Goal: Connect with others: Connect with others

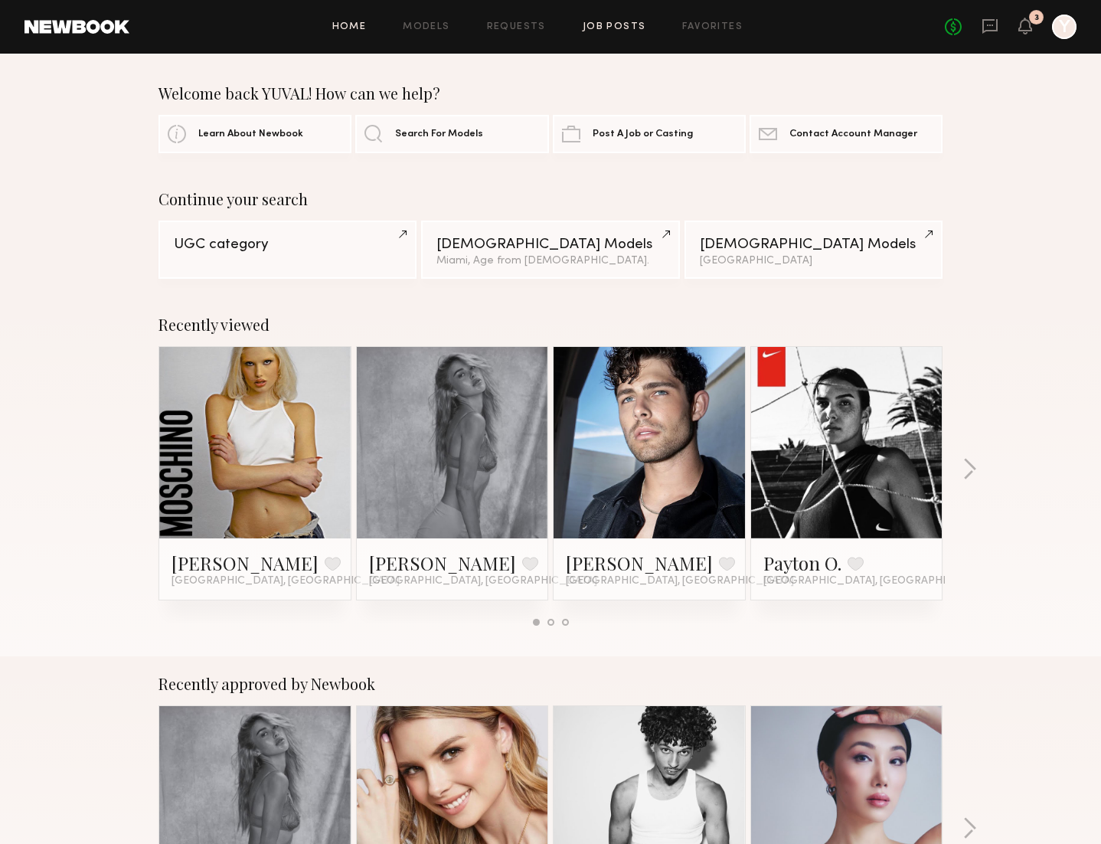
click at [616, 30] on link "Job Posts" at bounding box center [615, 27] width 64 height 10
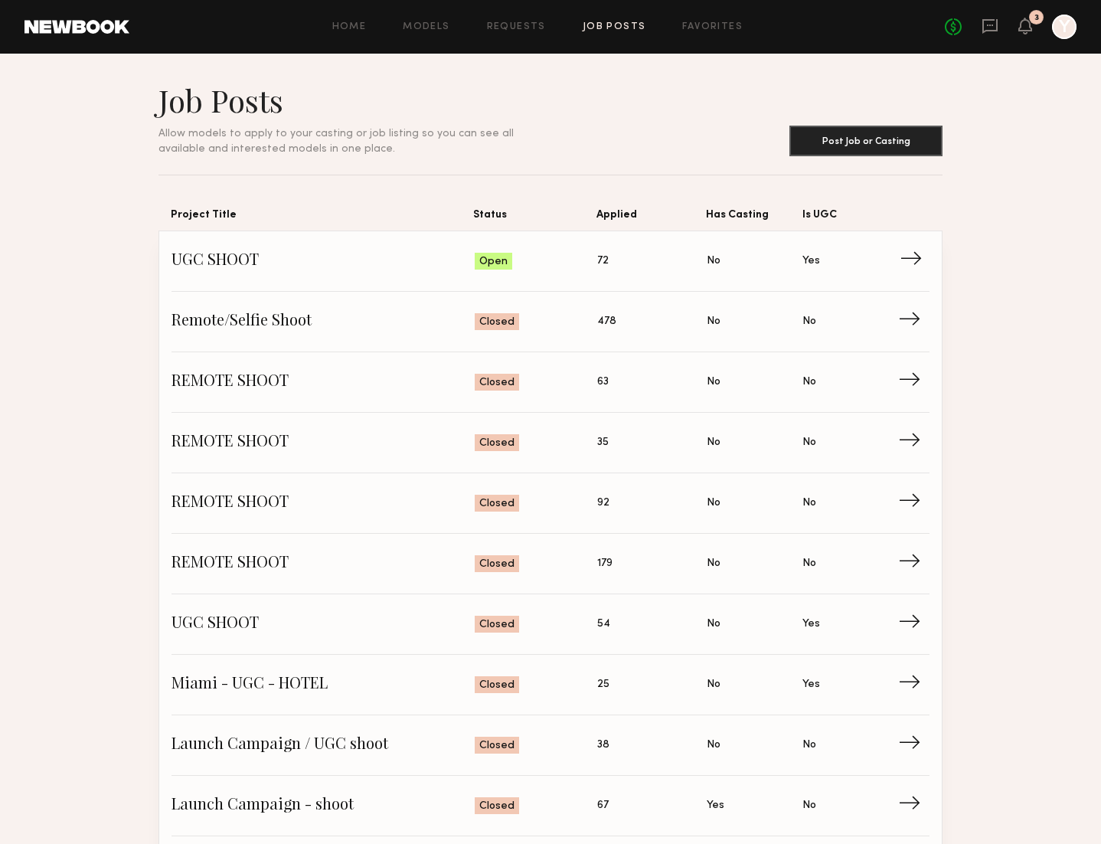
click at [193, 259] on span "UGC SHOOT" at bounding box center [323, 261] width 303 height 23
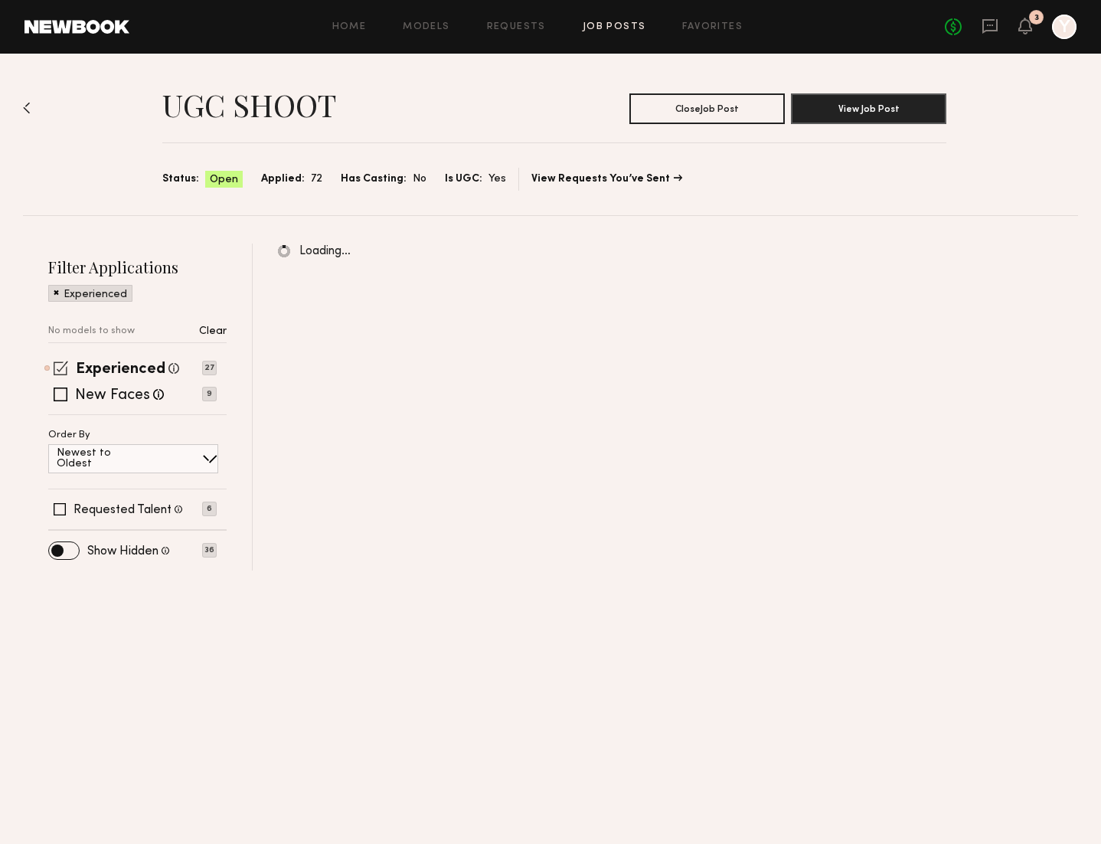
click at [64, 364] on span at bounding box center [61, 368] width 15 height 15
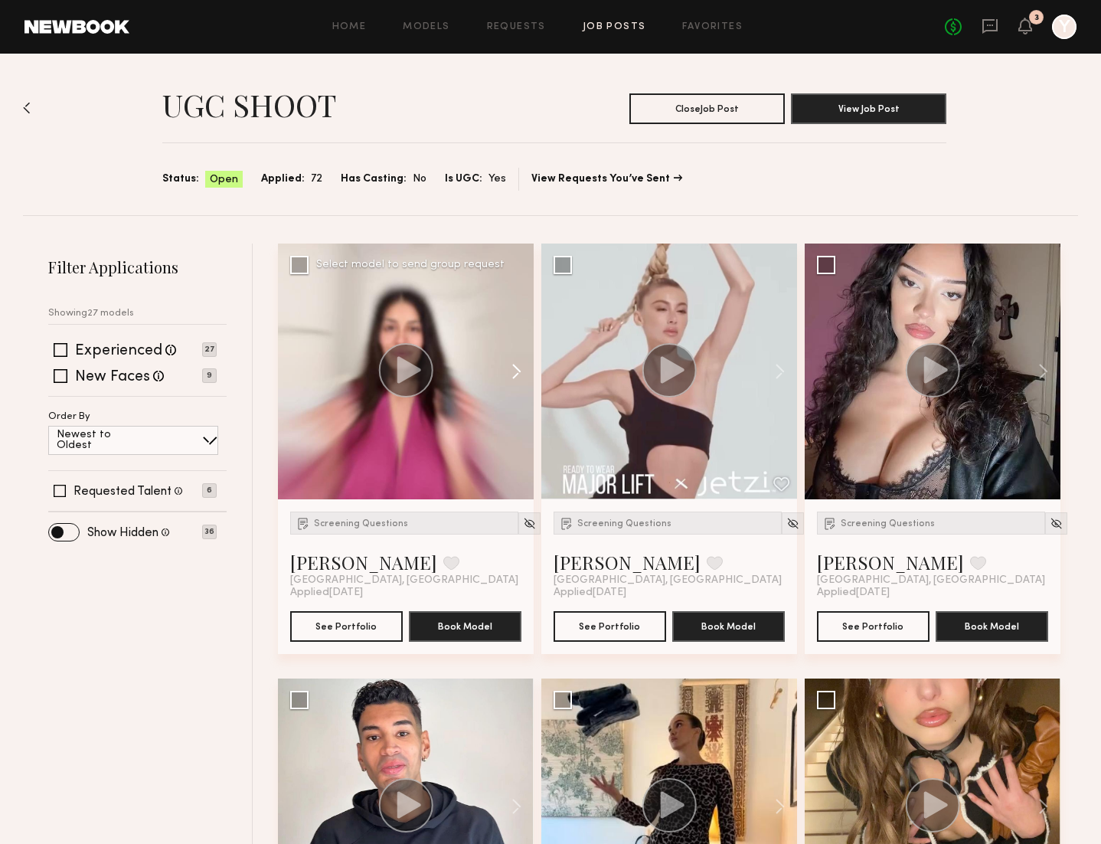
click at [519, 366] on button at bounding box center [509, 371] width 49 height 256
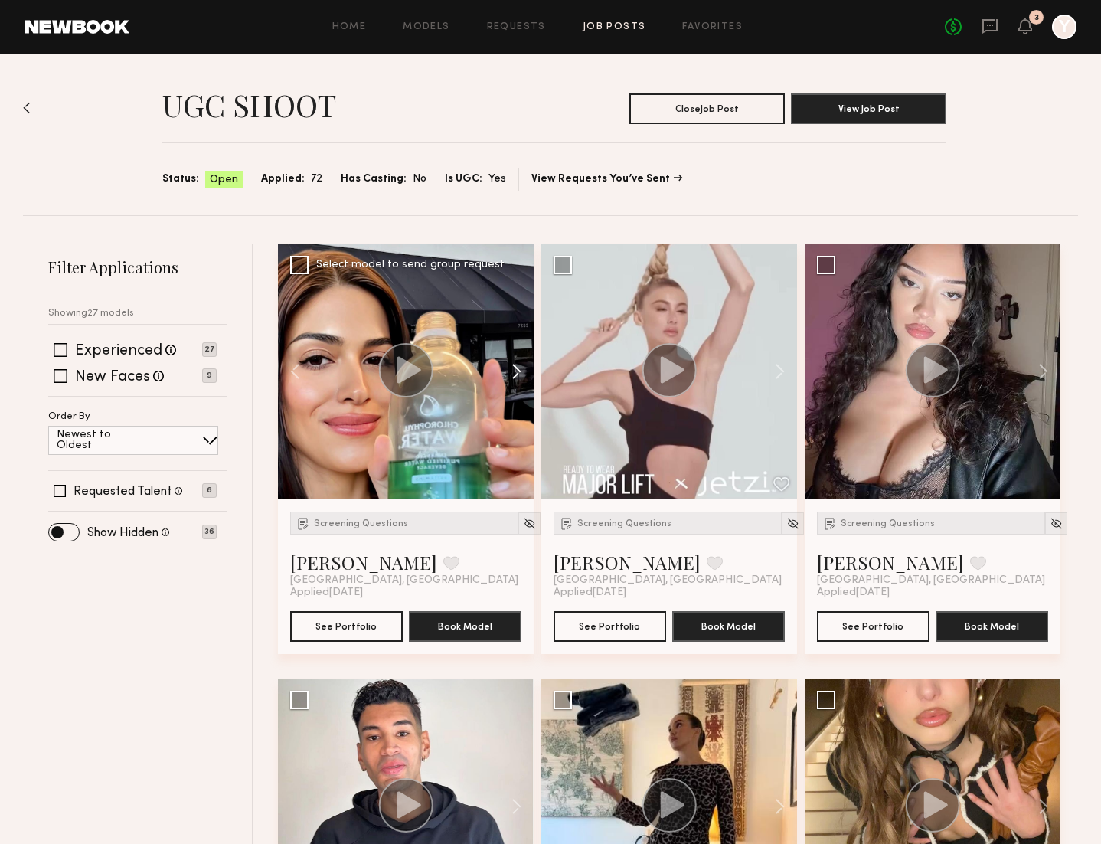
click at [519, 366] on button at bounding box center [509, 371] width 49 height 256
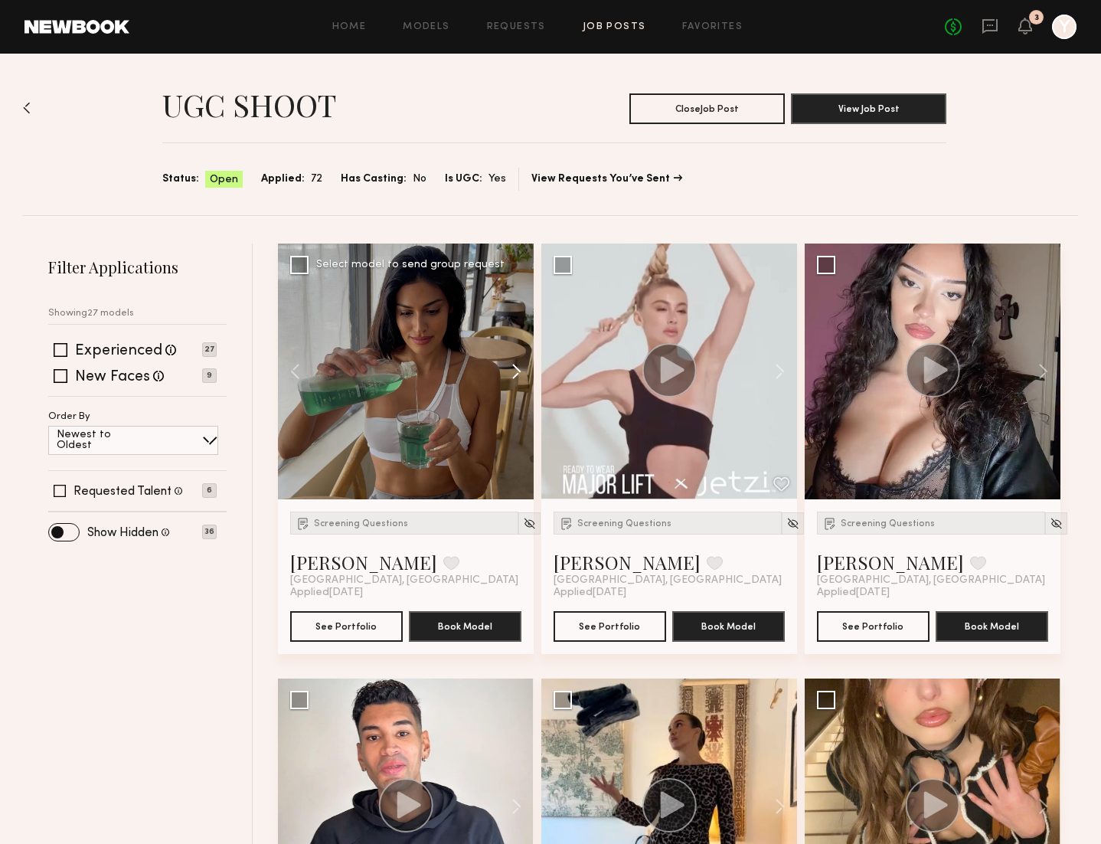
click at [519, 366] on button at bounding box center [509, 371] width 49 height 256
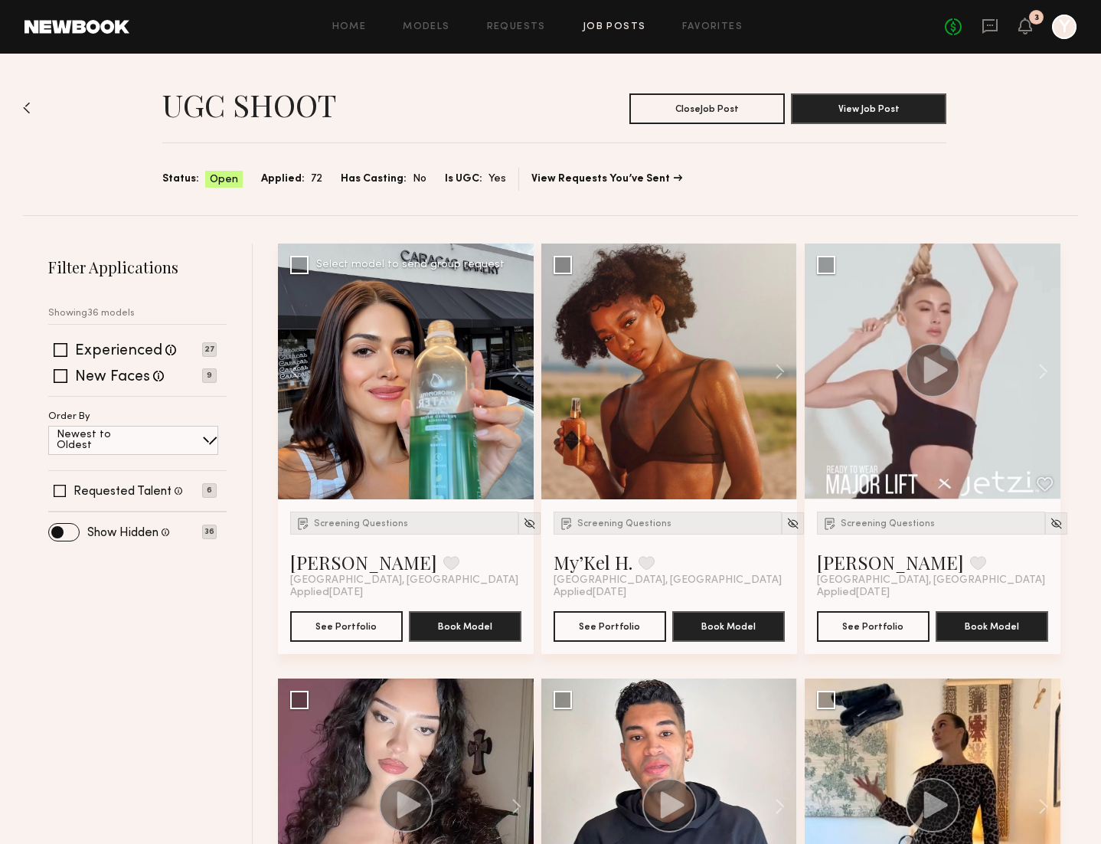
click at [397, 457] on div at bounding box center [406, 371] width 256 height 256
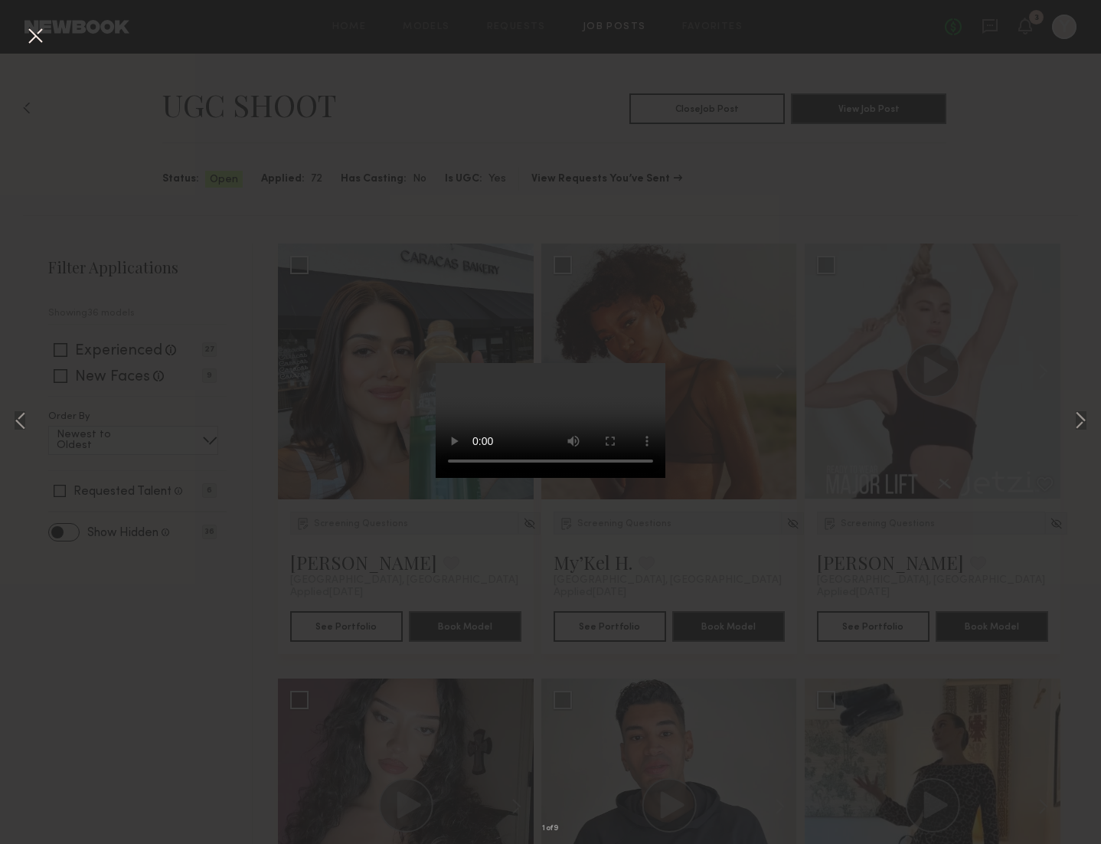
click at [227, 688] on div "1 of 9" at bounding box center [550, 422] width 1101 height 844
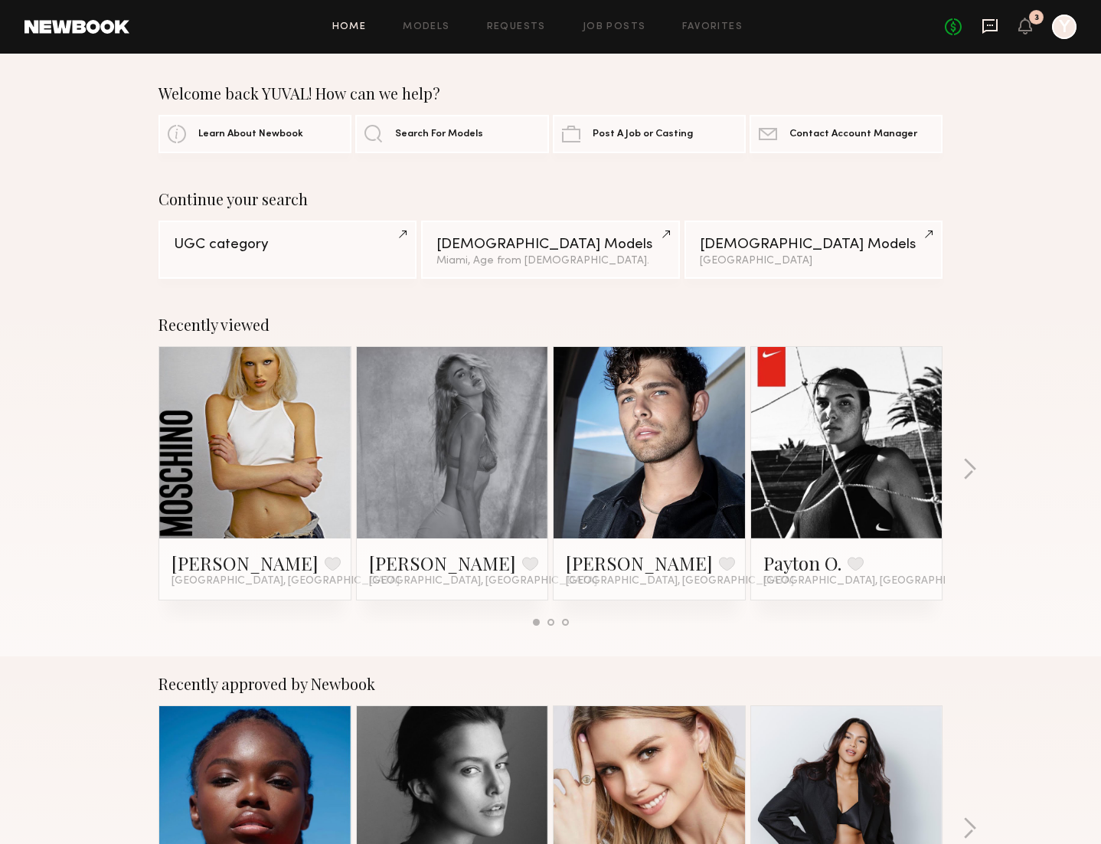
click at [991, 22] on icon at bounding box center [990, 26] width 17 height 17
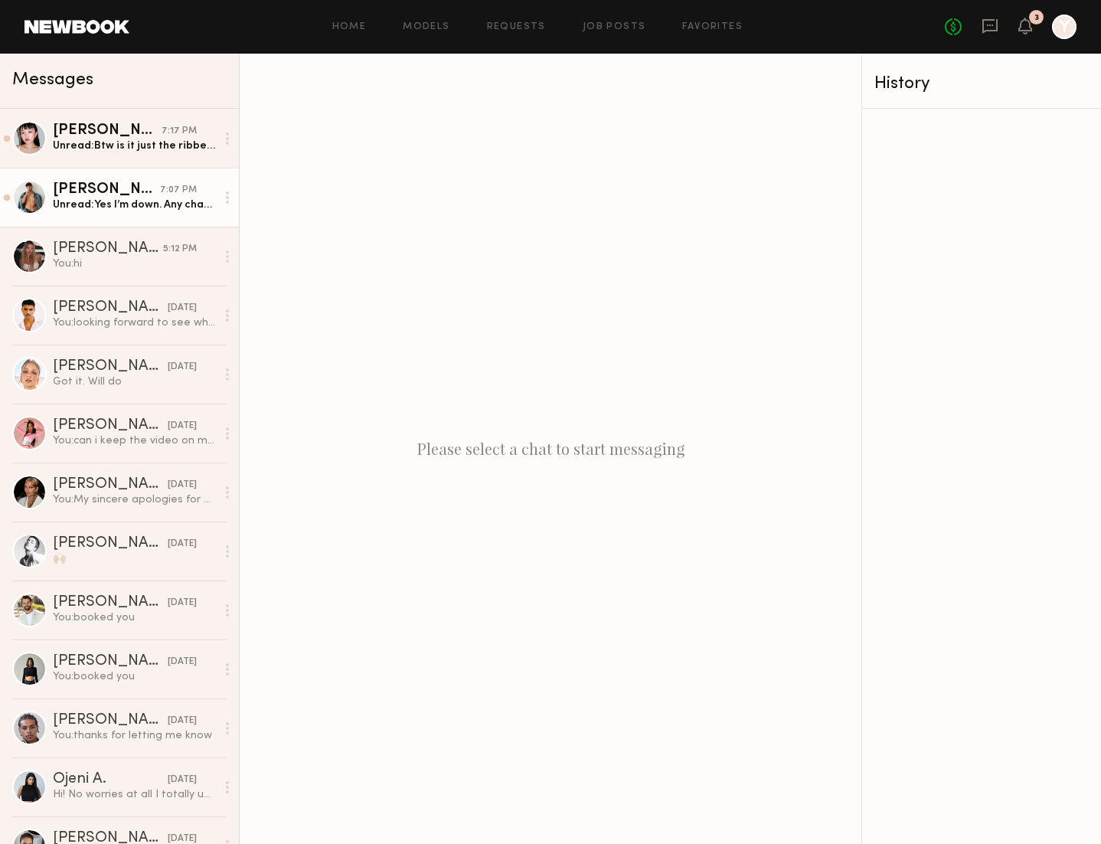
click at [129, 209] on div "Unread: Yes I’m down. Any chance the pay could be $250? That’s my rate for UCG/…" at bounding box center [134, 205] width 163 height 15
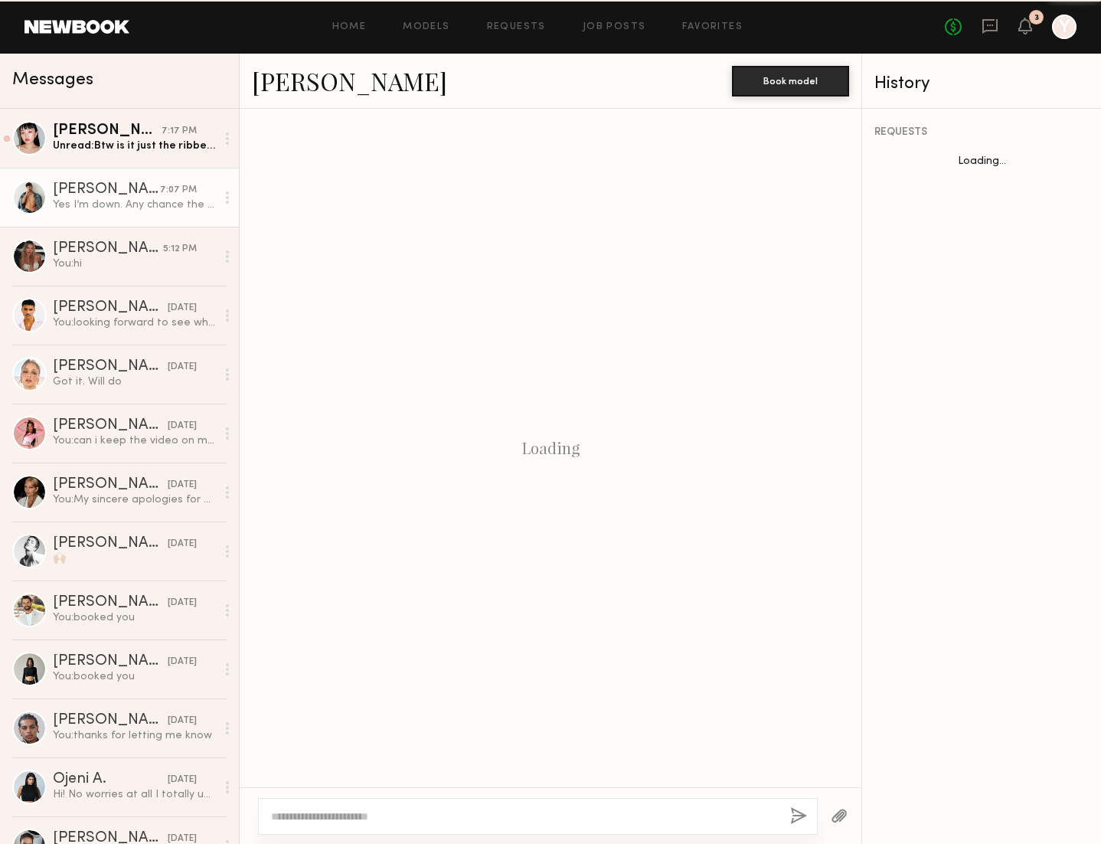
scroll to position [465, 0]
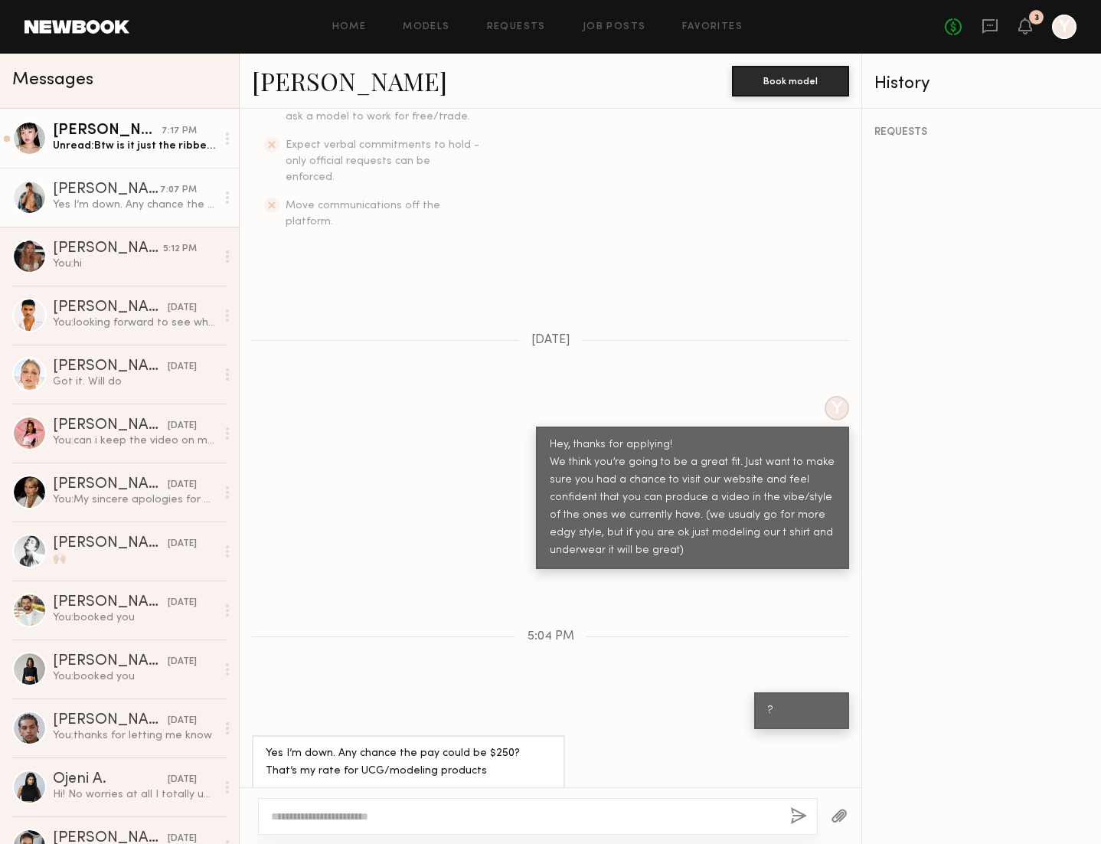
click at [160, 130] on div "Lin M." at bounding box center [107, 130] width 109 height 15
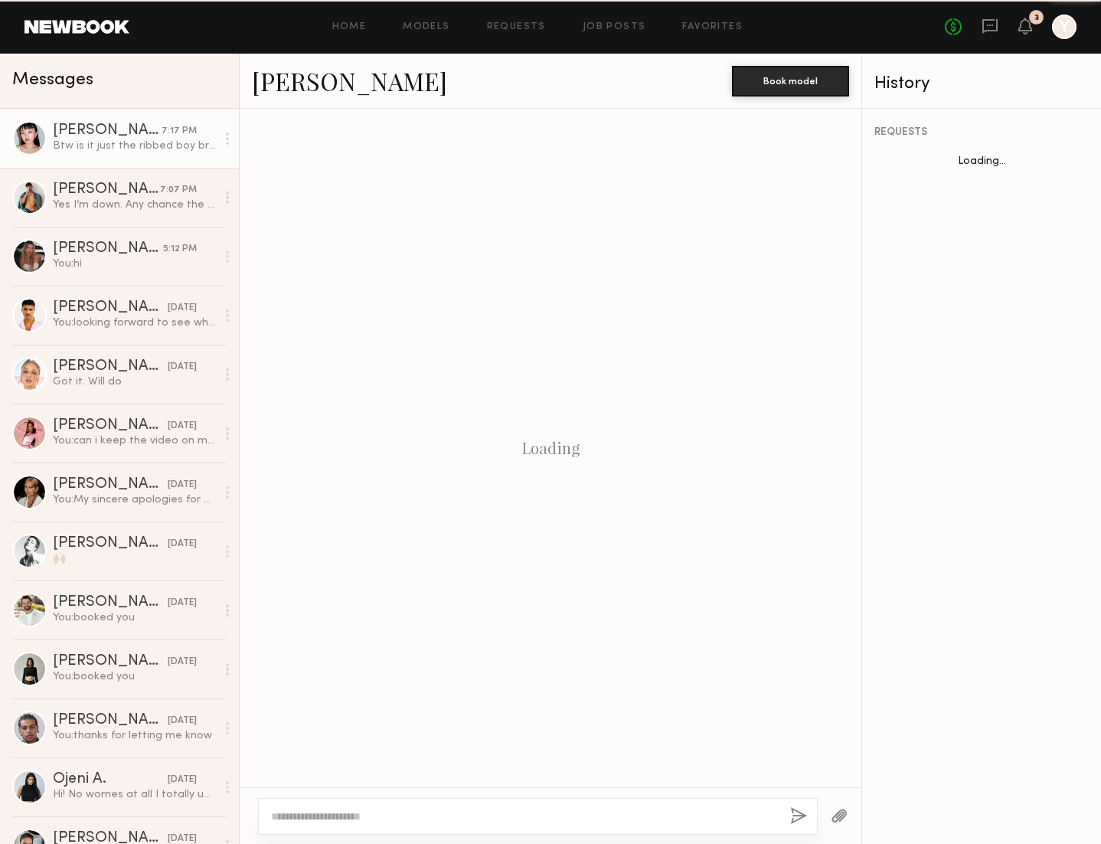
scroll to position [1008, 0]
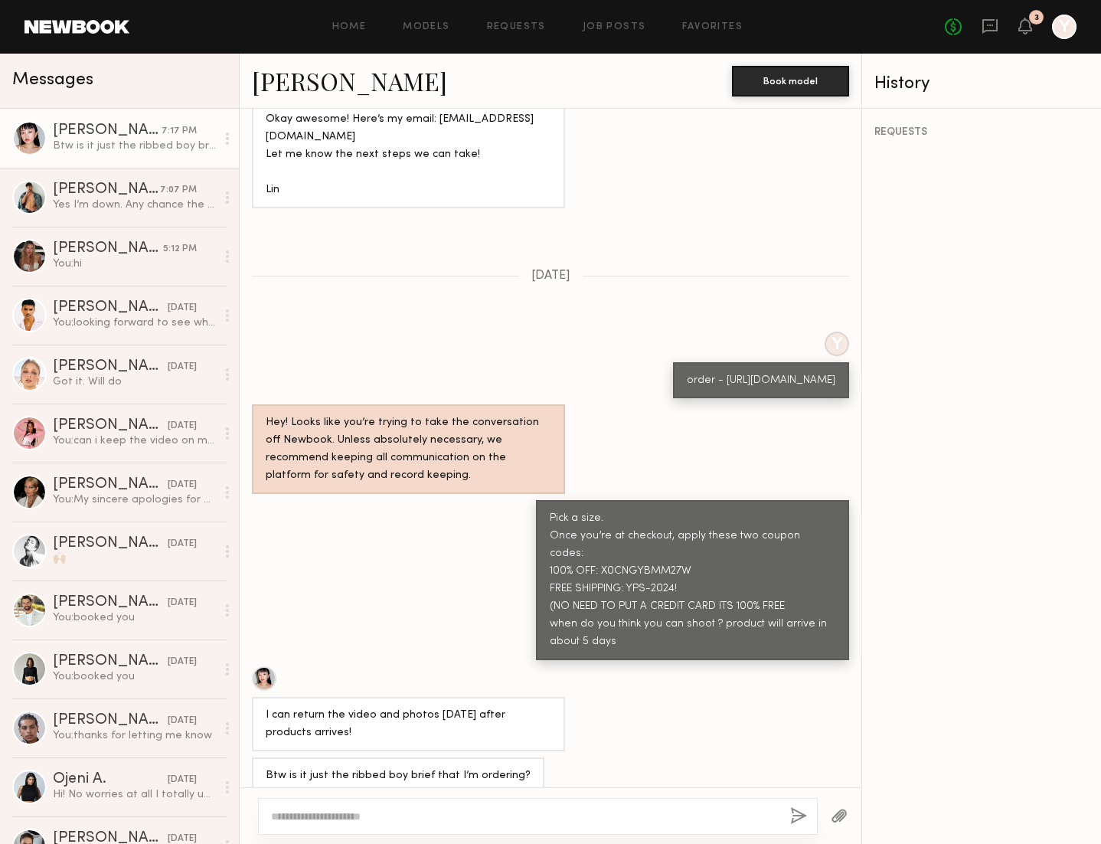
click at [1032, 31] on div "No fees up to $5,000 3 Y" at bounding box center [1011, 27] width 132 height 25
click at [1026, 27] on icon at bounding box center [1025, 25] width 12 height 11
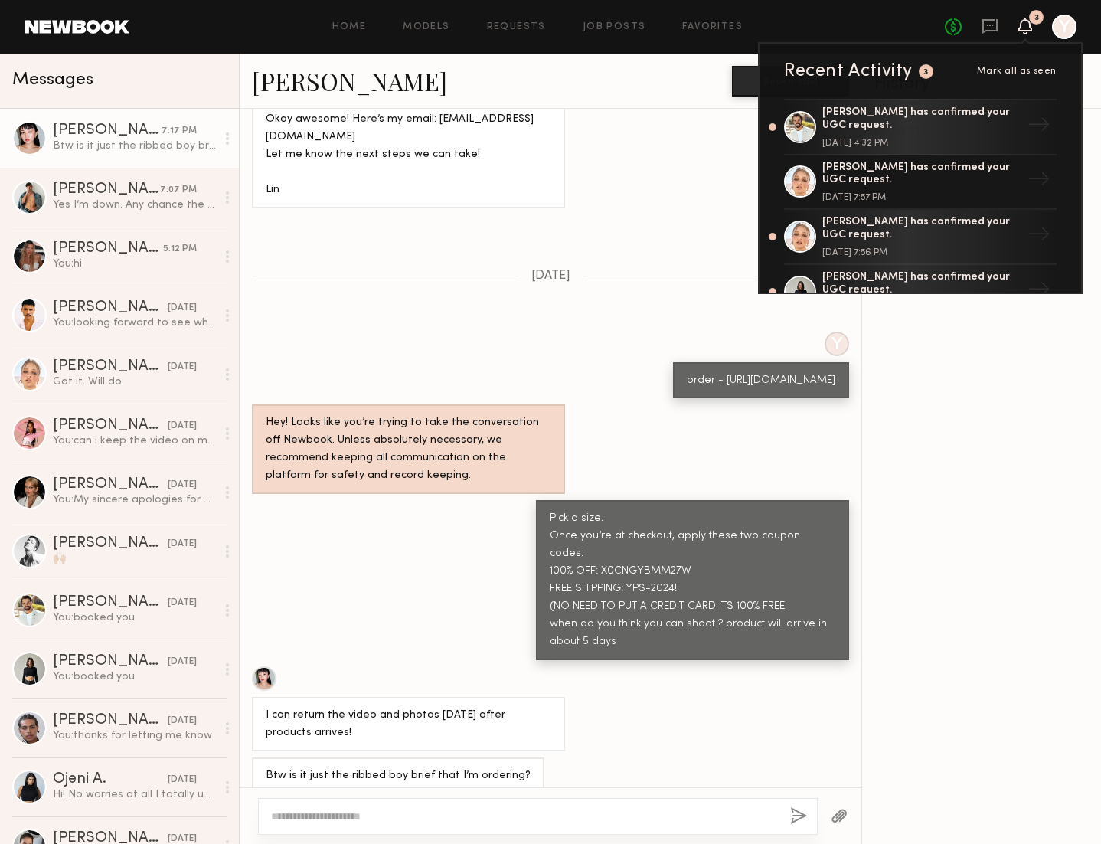
click at [139, 138] on div "Lin M." at bounding box center [107, 130] width 109 height 15
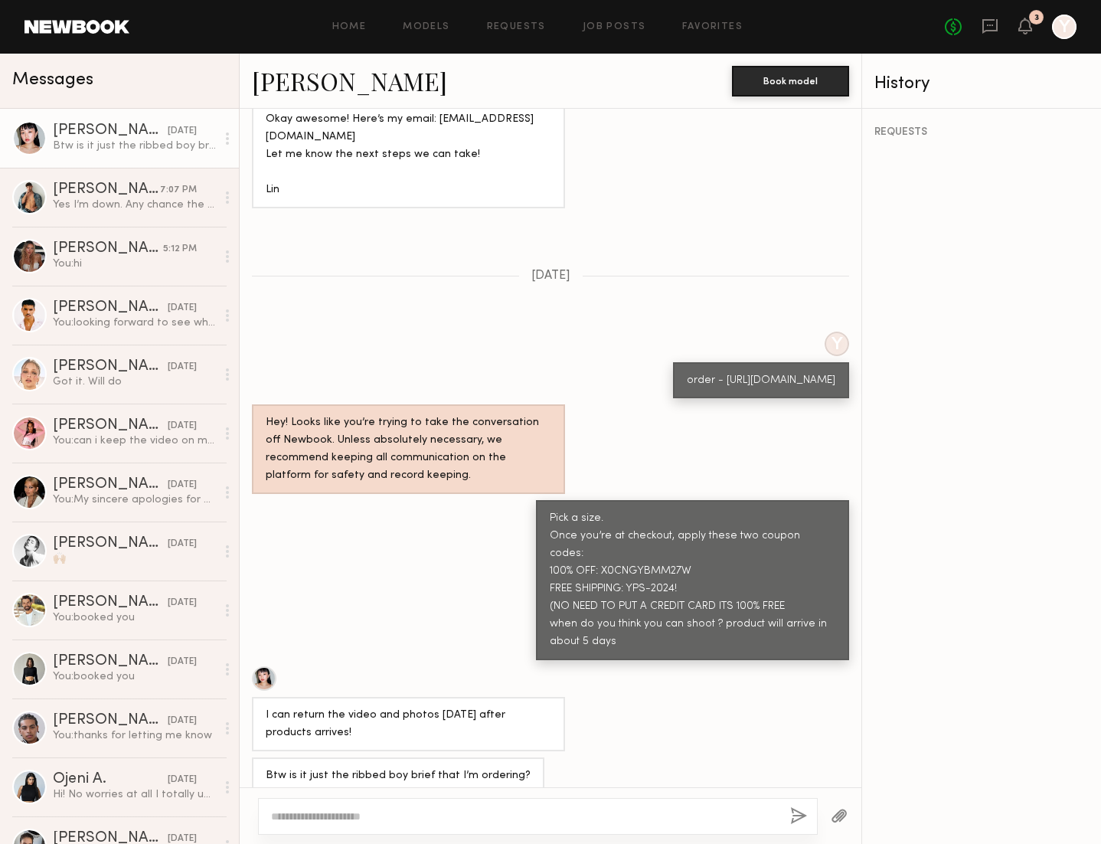
click at [501, 819] on textarea at bounding box center [524, 816] width 507 height 15
type textarea "*"
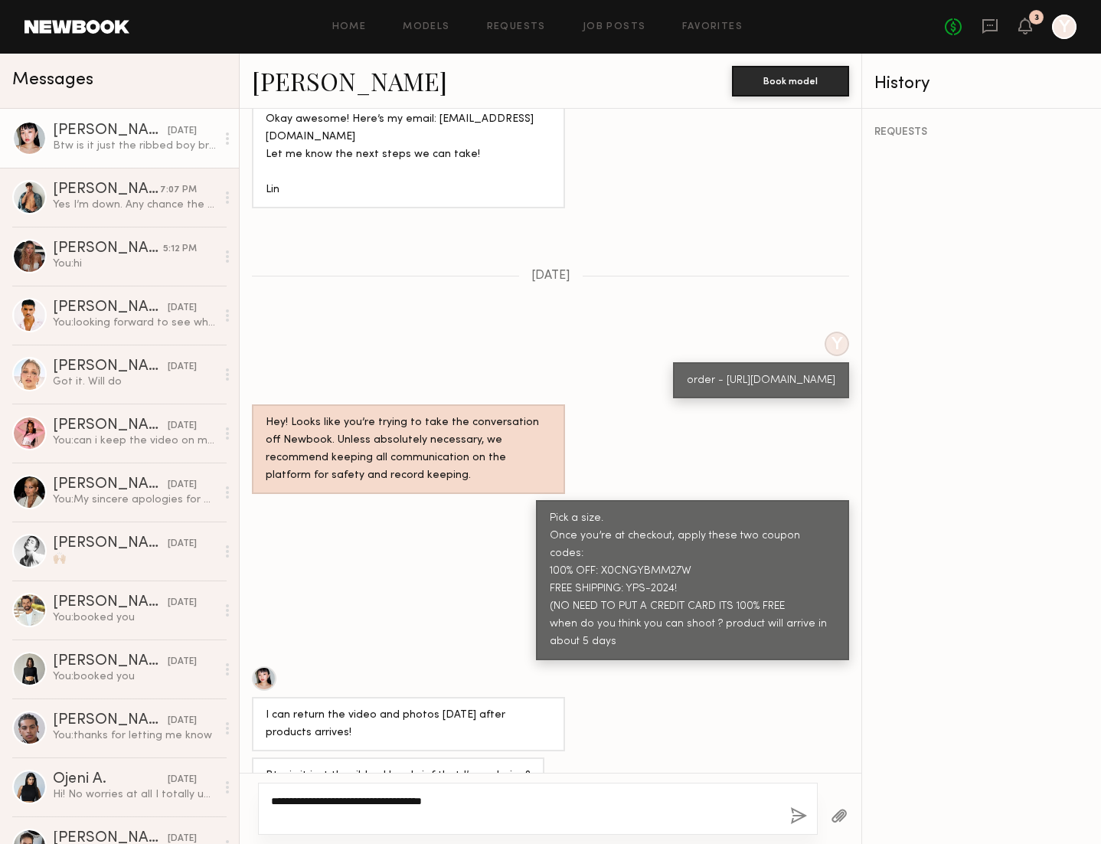
type textarea "**********"
click at [798, 817] on button "button" at bounding box center [798, 816] width 17 height 19
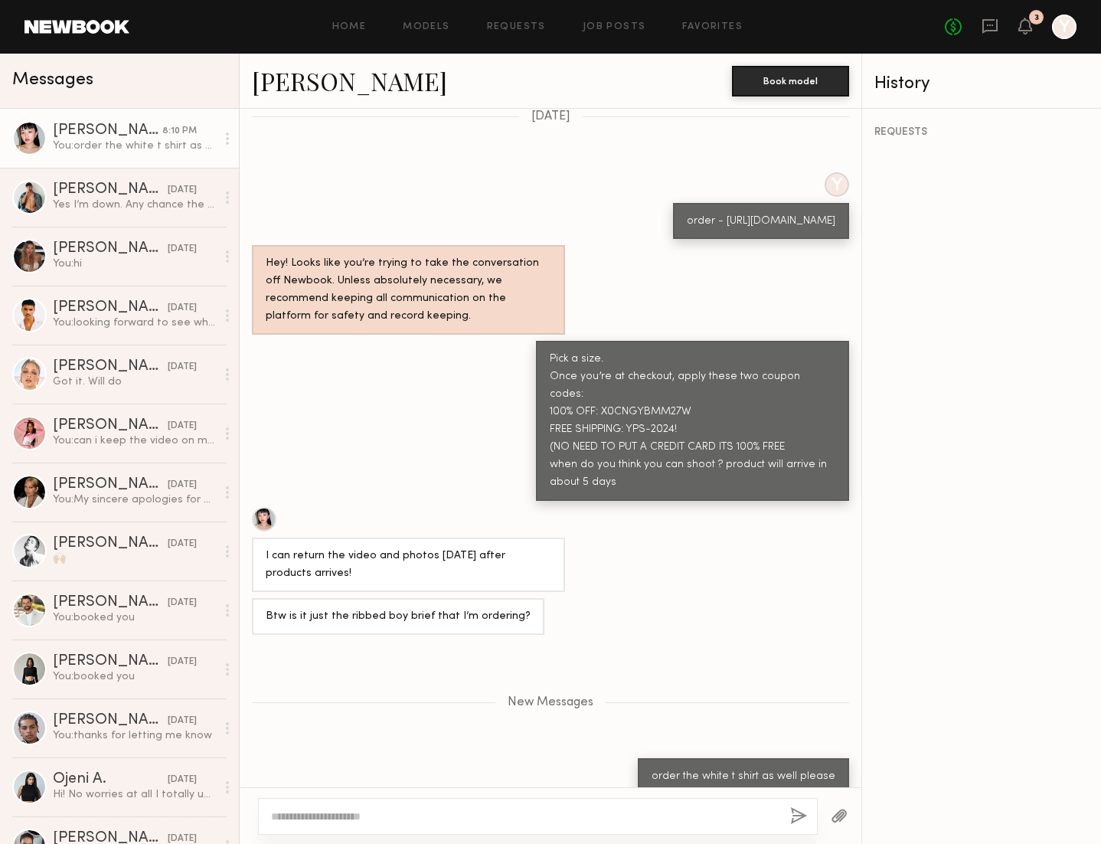
click at [790, 807] on button "button" at bounding box center [798, 816] width 17 height 19
click at [708, 809] on textarea at bounding box center [524, 816] width 507 height 15
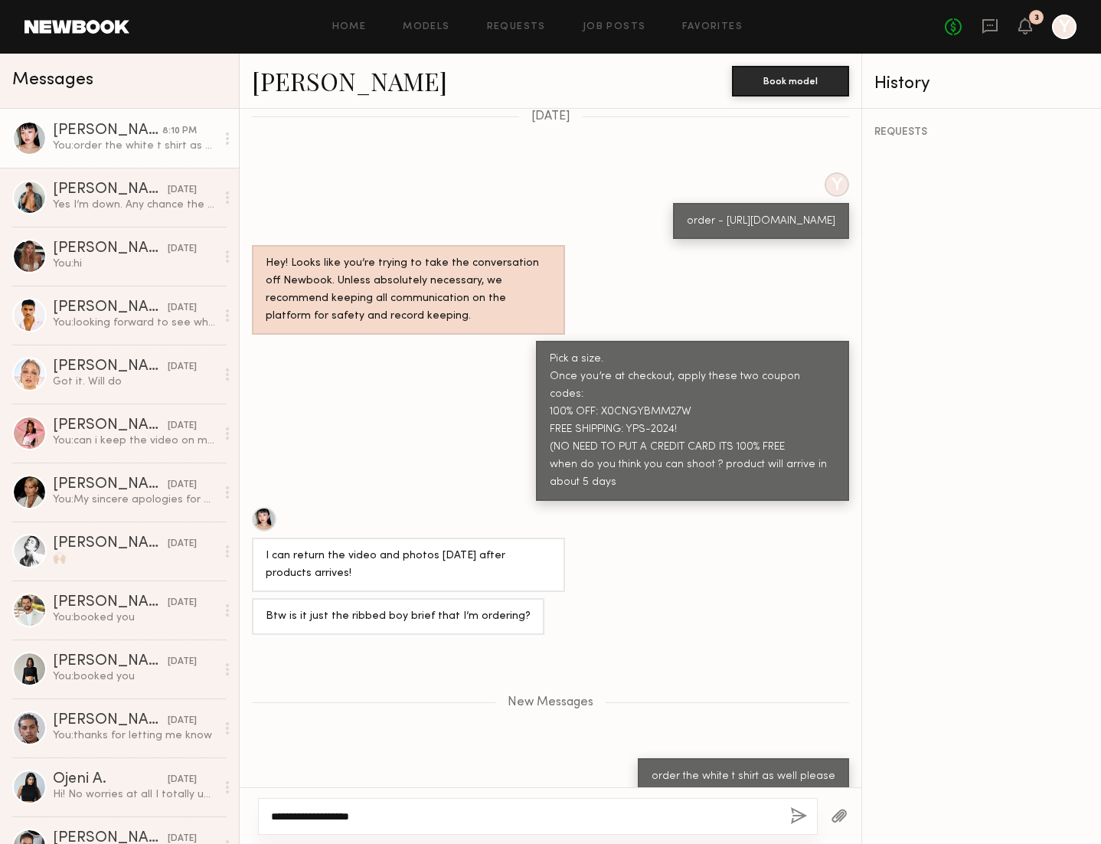
scroll to position [1182, 0]
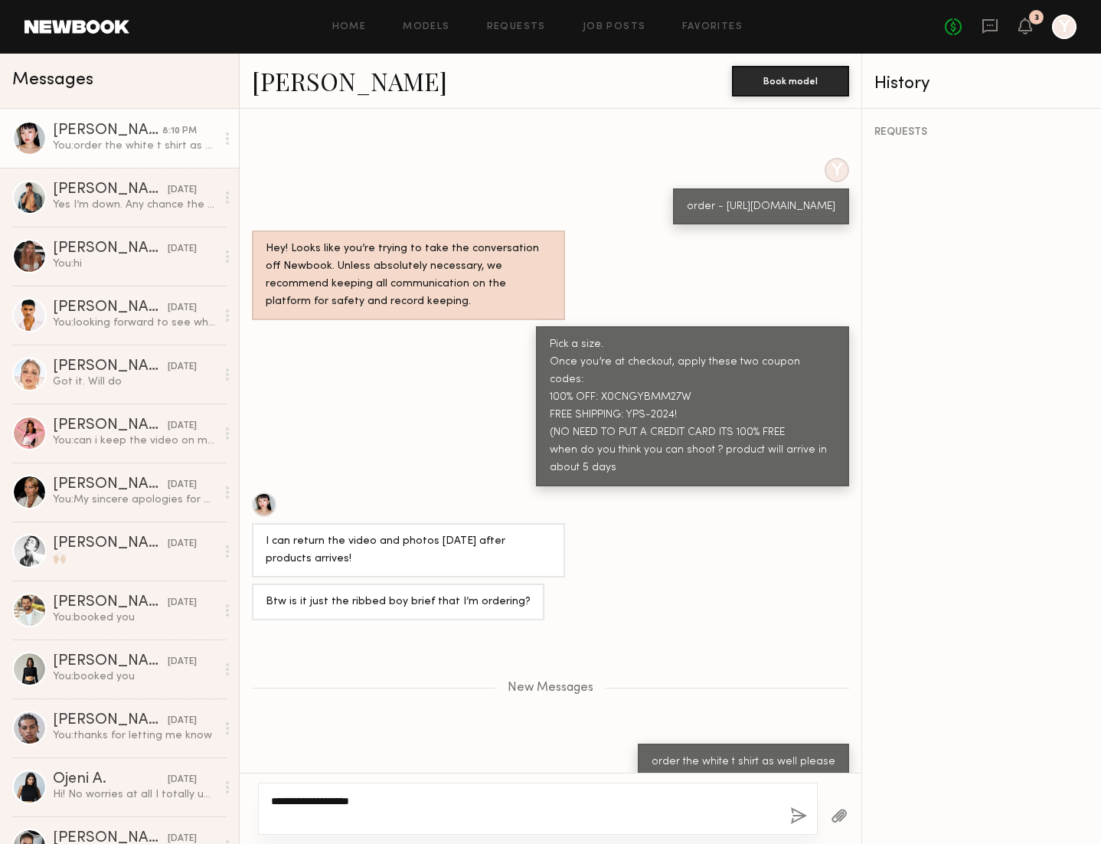
click at [621, 819] on textarea "**********" at bounding box center [524, 808] width 507 height 31
type textarea "**********"
click at [805, 822] on button "button" at bounding box center [798, 816] width 17 height 19
